Goal: Find specific page/section: Find specific page/section

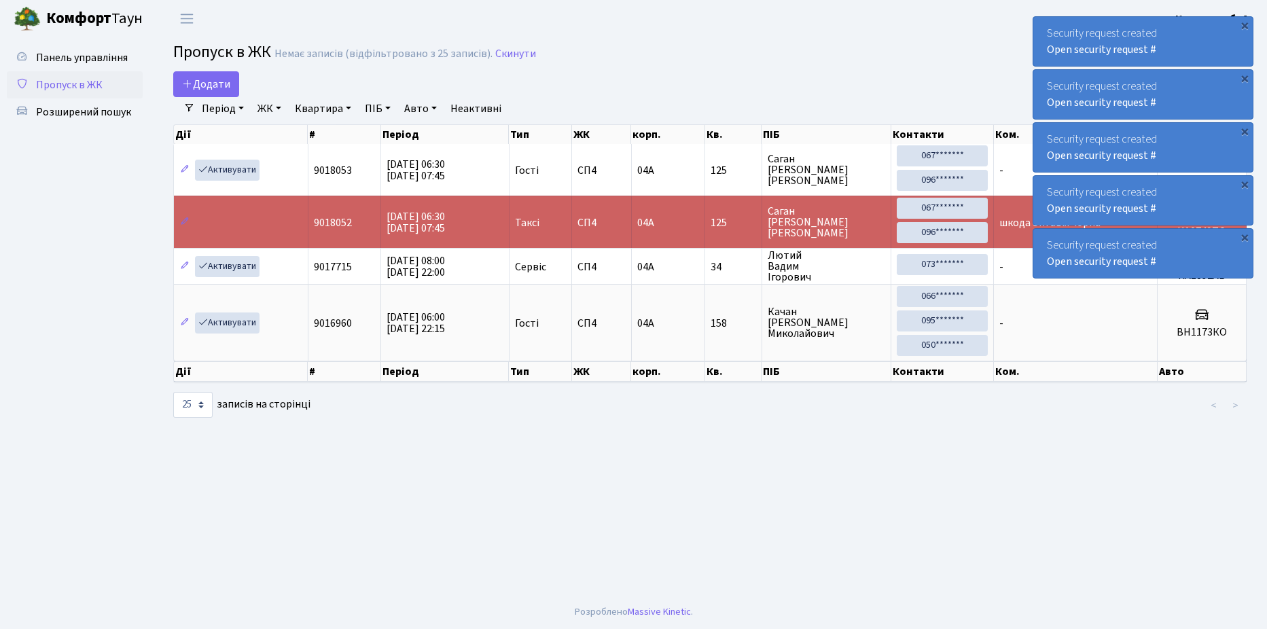
select select "25"
click at [75, 111] on span "Розширений пошук" at bounding box center [83, 112] width 95 height 15
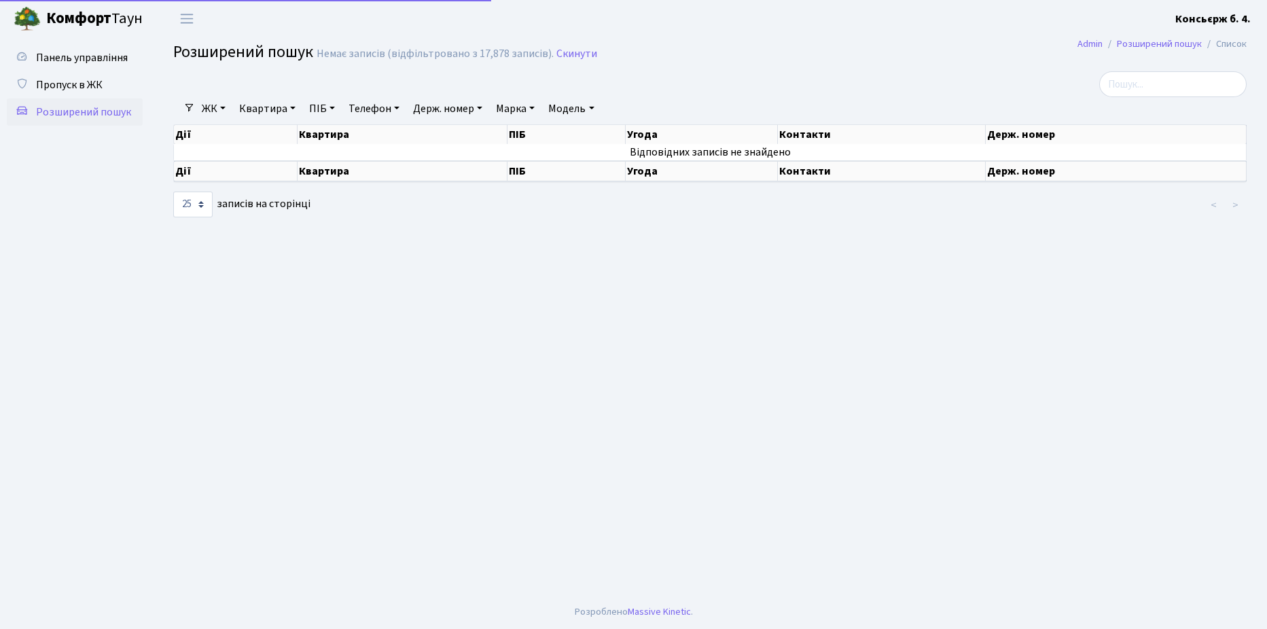
select select "25"
click at [68, 84] on span "Пропуск в ЖК" at bounding box center [69, 84] width 67 height 15
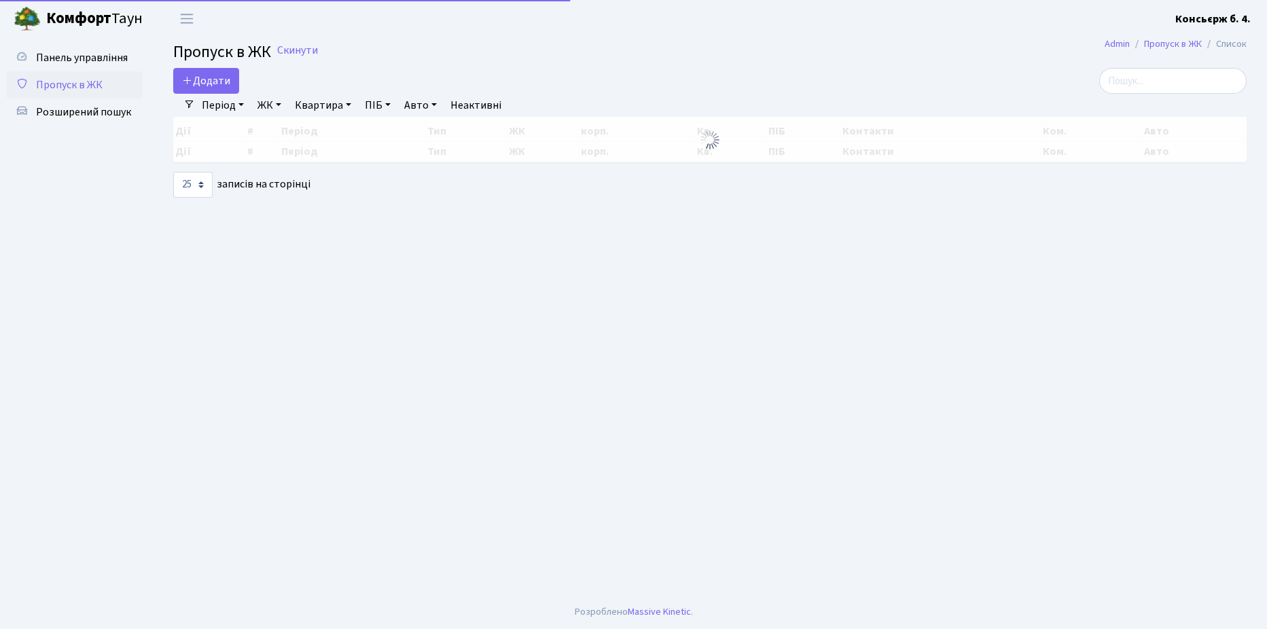
select select "25"
